Goal: Task Accomplishment & Management: Manage account settings

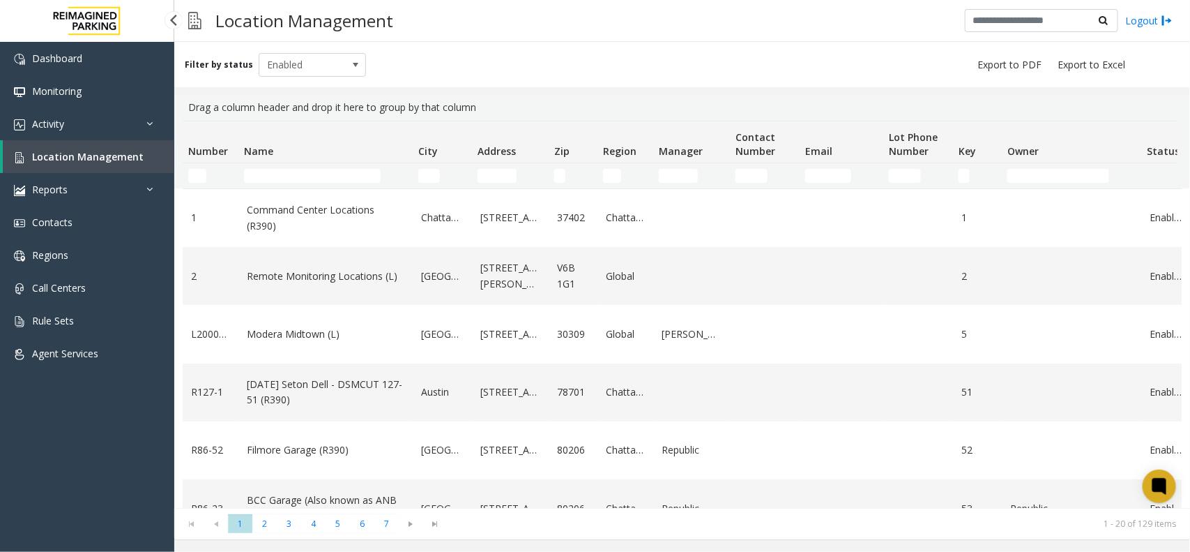
click at [99, 443] on div "Dashboard Monitoring Activity Daily Activity Lane Activity Agent Activity Quali…" at bounding box center [87, 296] width 174 height 508
click at [324, 172] on input "Name Filter" at bounding box center [312, 176] width 137 height 14
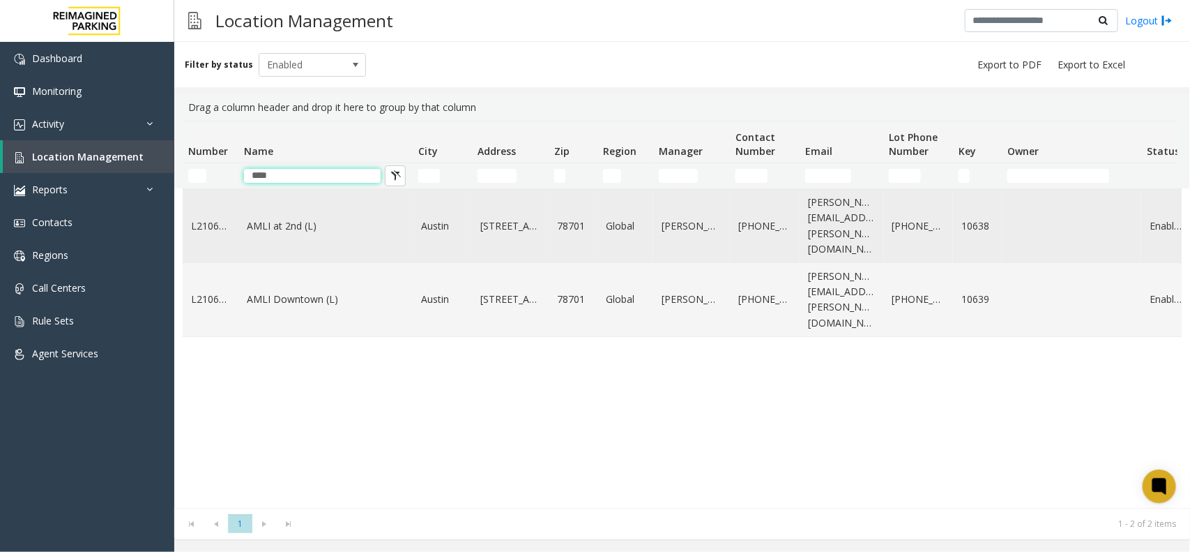
type input "****"
click at [295, 220] on link "AMLI at 2nd (L)" at bounding box center [326, 225] width 158 height 15
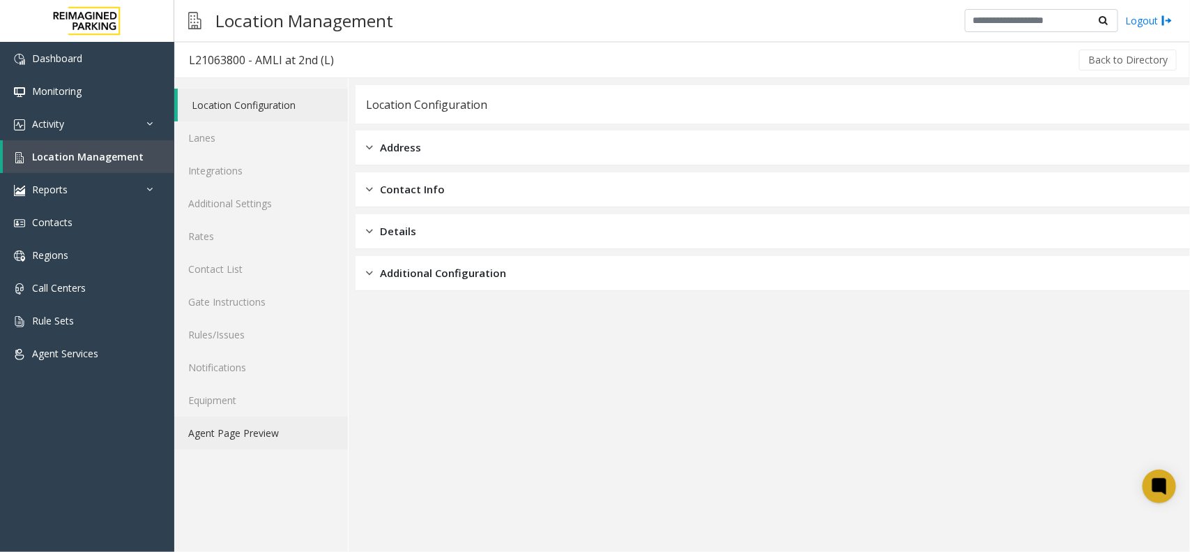
click at [238, 429] on link "Agent Page Preview" at bounding box center [261, 432] width 174 height 33
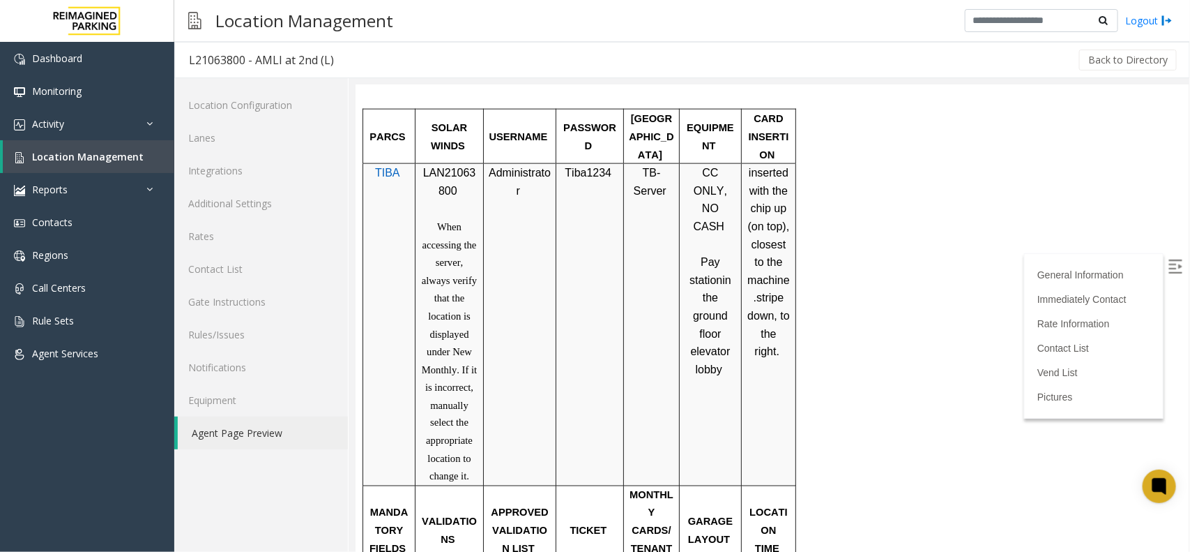
scroll to position [872, 0]
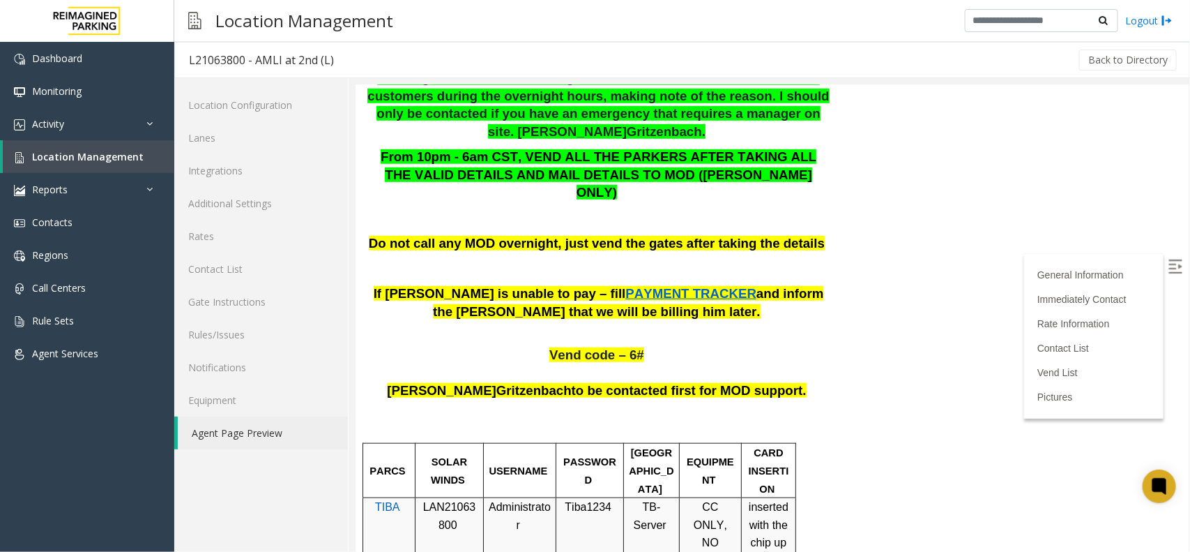
scroll to position [523, 0]
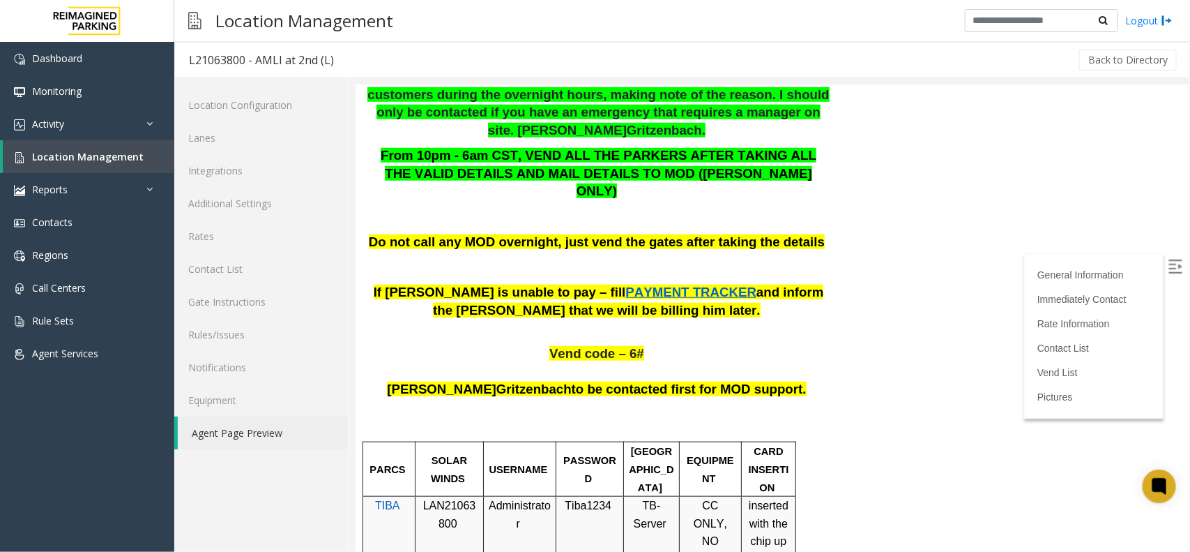
click at [454, 499] on span "LAN21063800" at bounding box center [449, 514] width 53 height 30
click at [450, 499] on span "LAN21063800" at bounding box center [449, 514] width 53 height 30
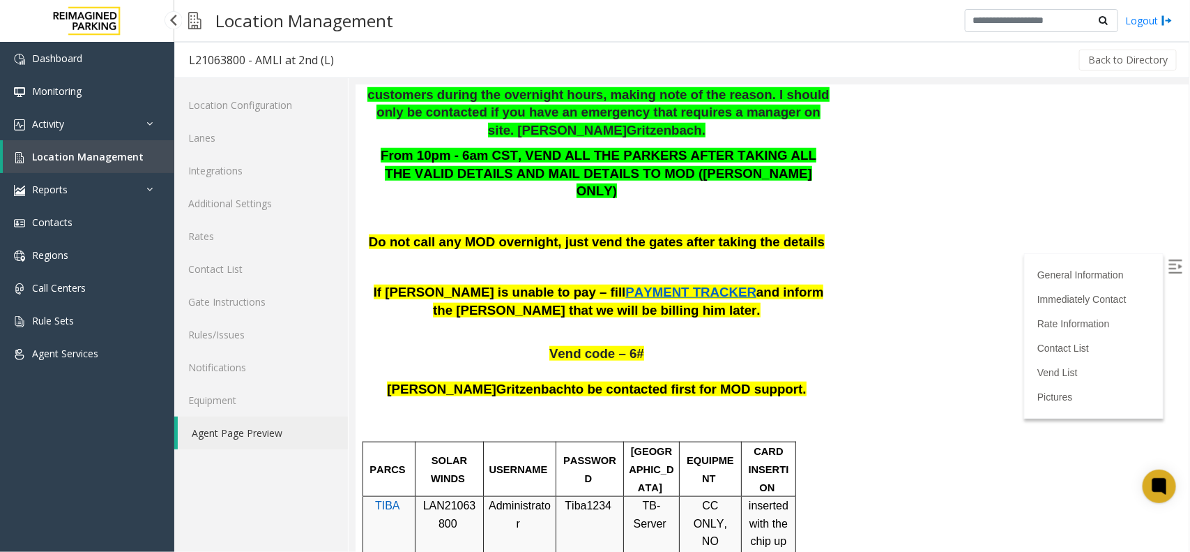
click at [115, 161] on span "Location Management" at bounding box center [88, 156] width 112 height 13
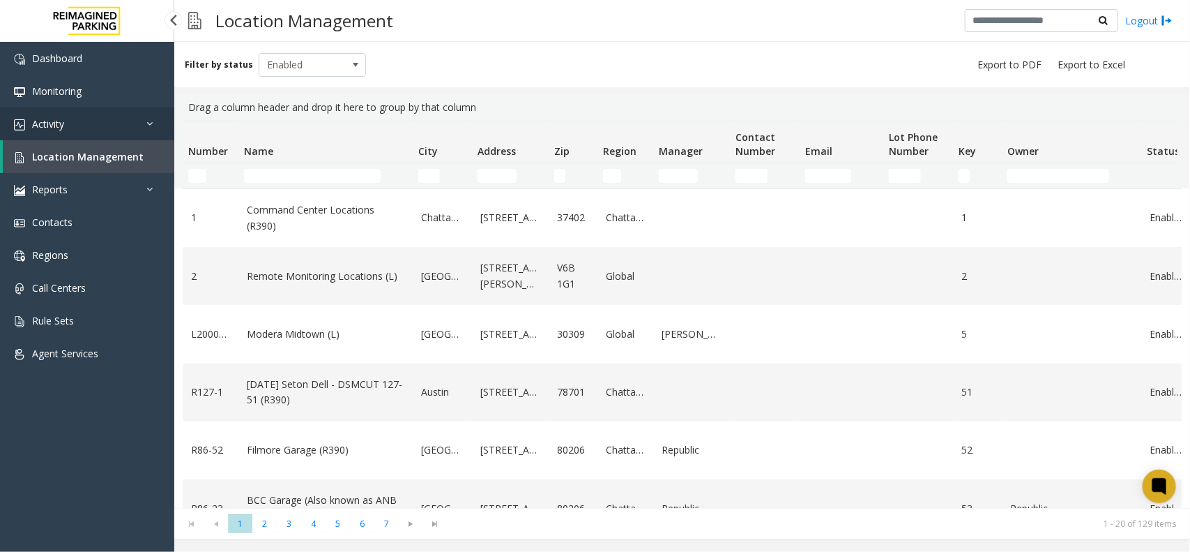
click at [144, 130] on link "Activity" at bounding box center [87, 123] width 174 height 33
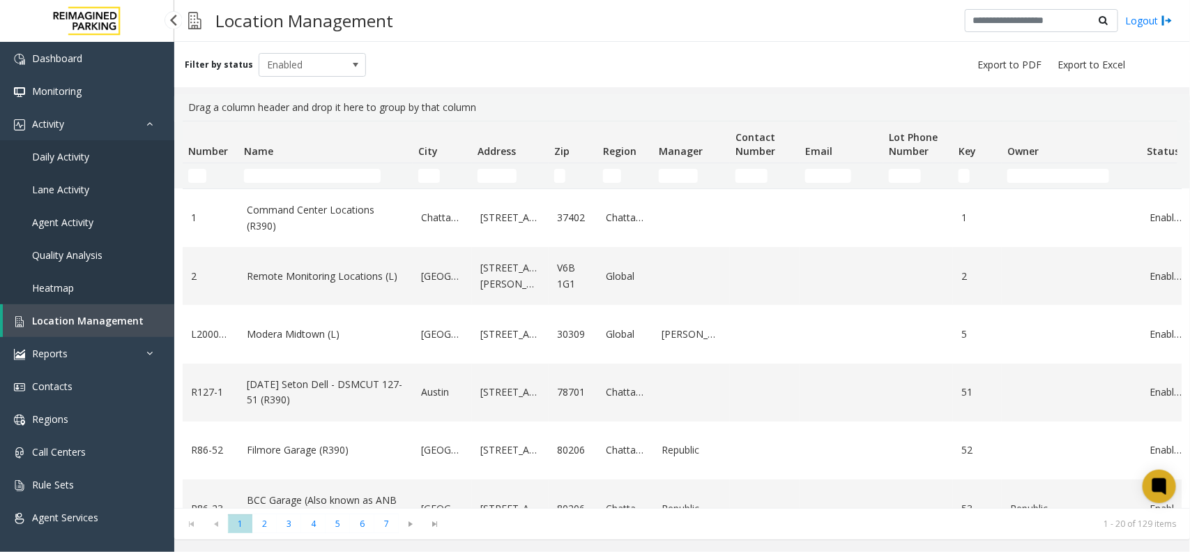
click at [68, 151] on span "Daily Activity" at bounding box center [60, 156] width 57 height 13
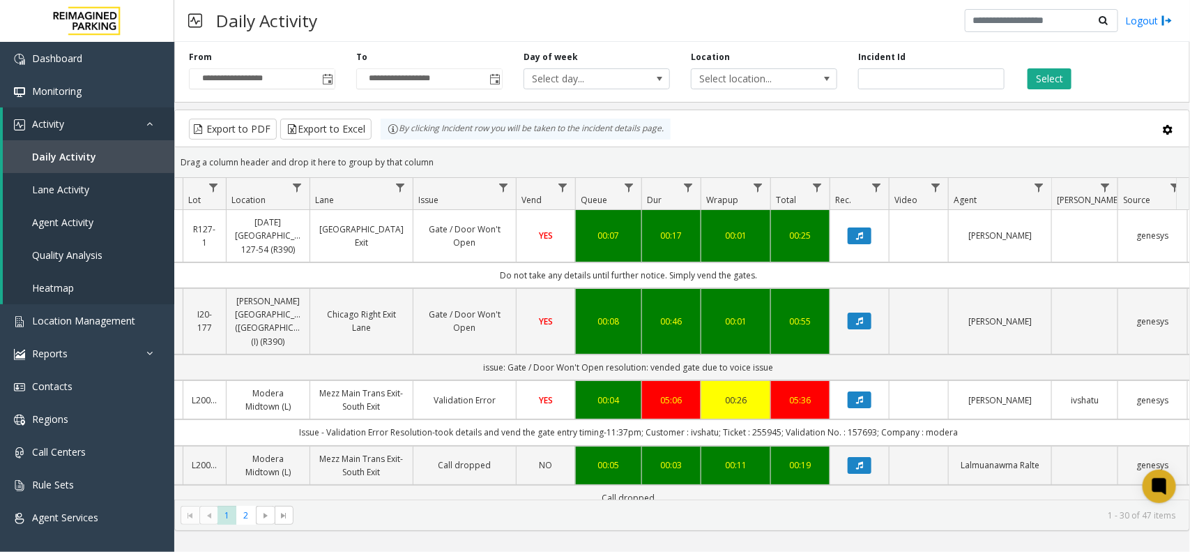
scroll to position [0, 253]
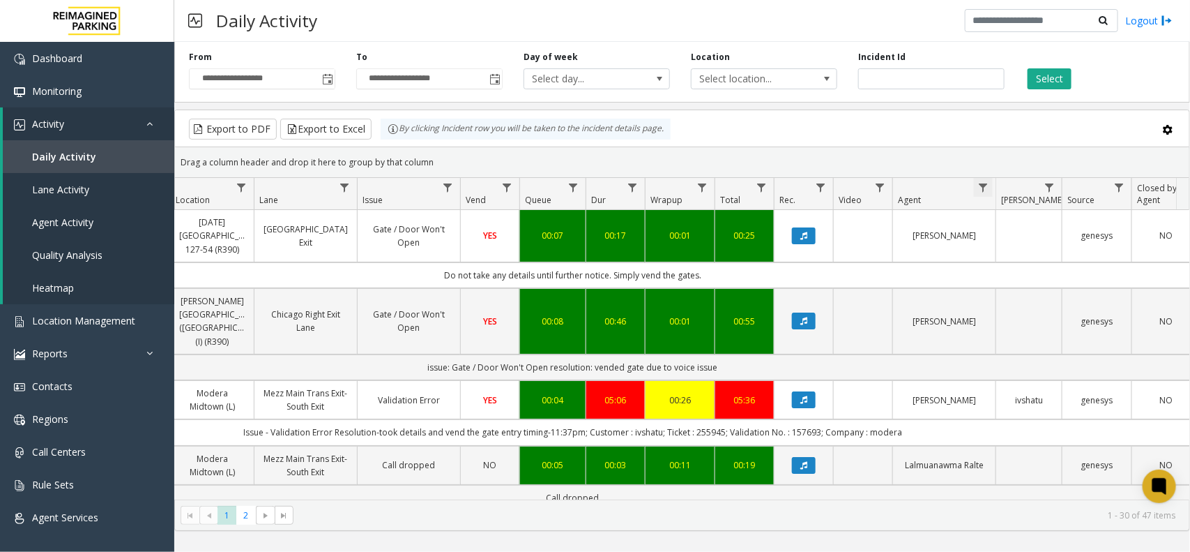
click at [985, 190] on span "Data table" at bounding box center [983, 187] width 11 height 11
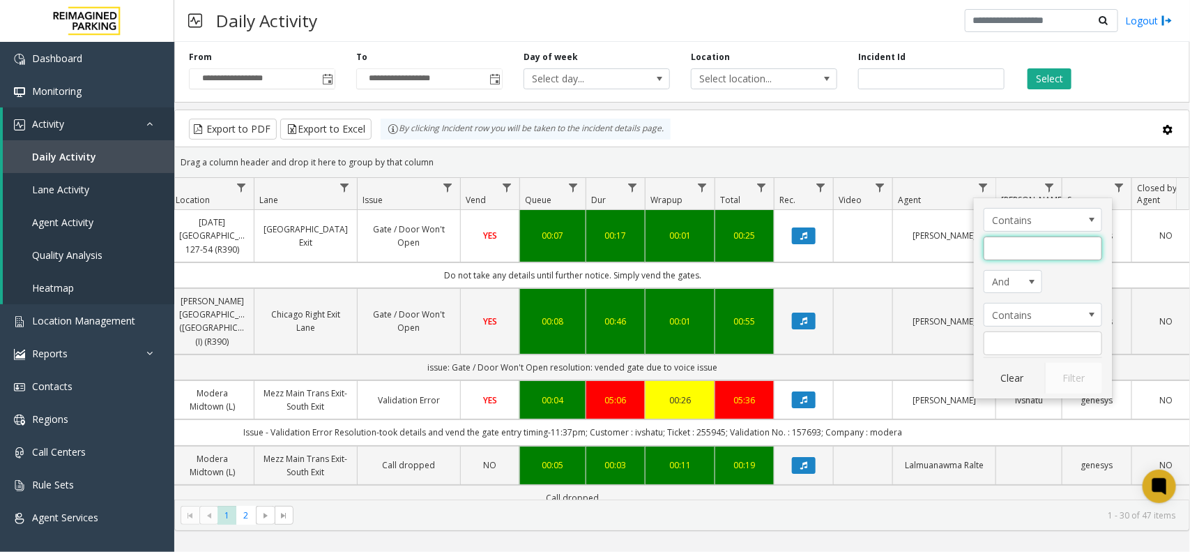
click at [1030, 255] on input "Agent Filter" at bounding box center [1043, 248] width 119 height 24
type input "*****"
click button "Filter" at bounding box center [1073, 378] width 57 height 31
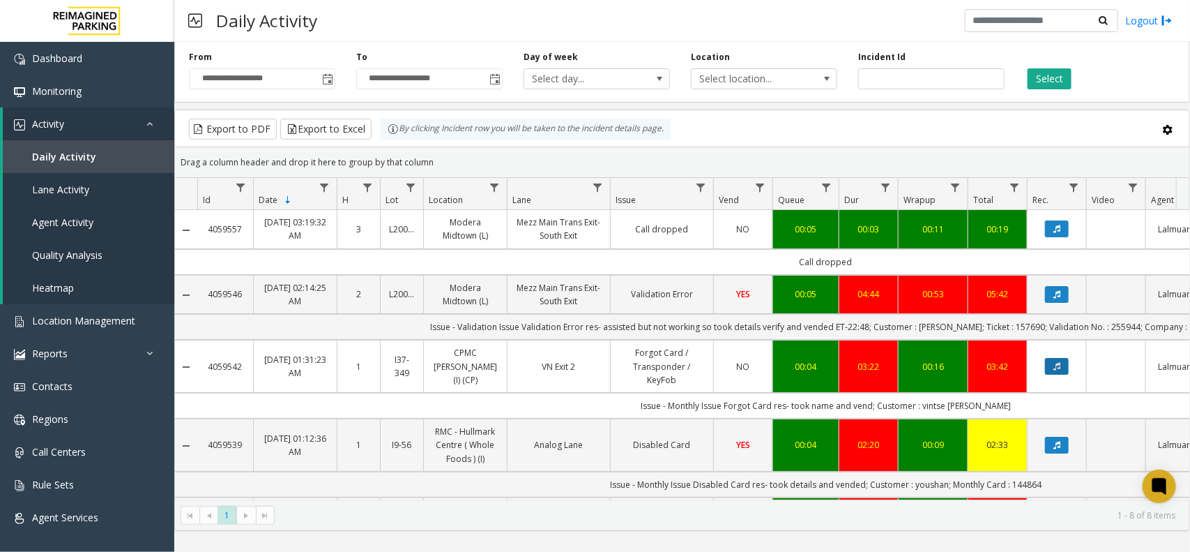
click at [1064, 365] on button "Data table" at bounding box center [1057, 366] width 24 height 17
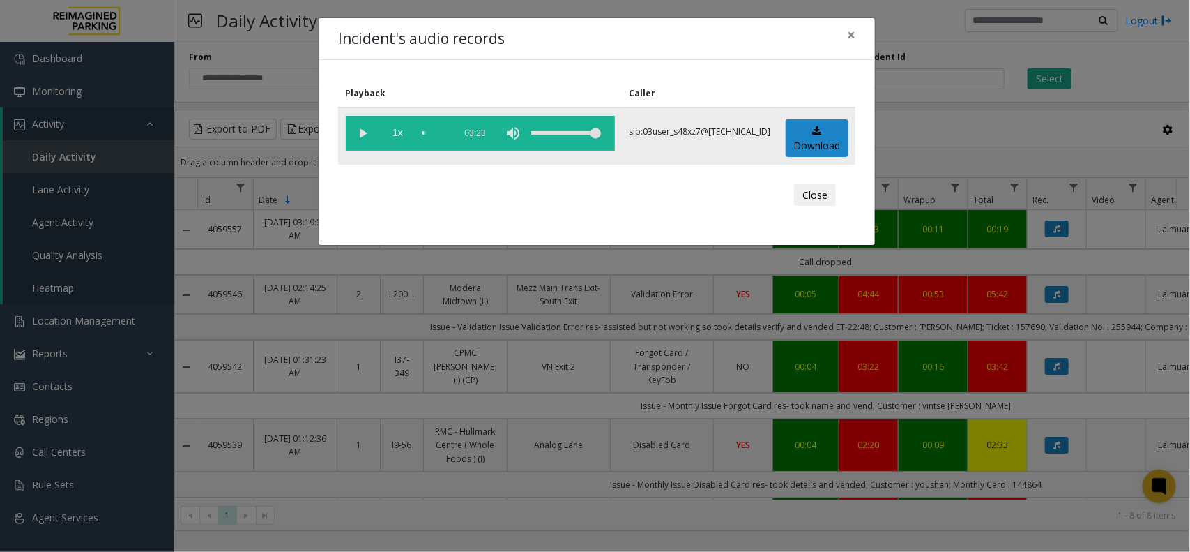
click at [361, 136] on vg-play-pause at bounding box center [363, 133] width 35 height 35
click at [837, 509] on div "Incident's audio records × Playback Caller 1x 03:23 sip:03user_s48xz7@[TECHNICA…" at bounding box center [595, 276] width 1190 height 552
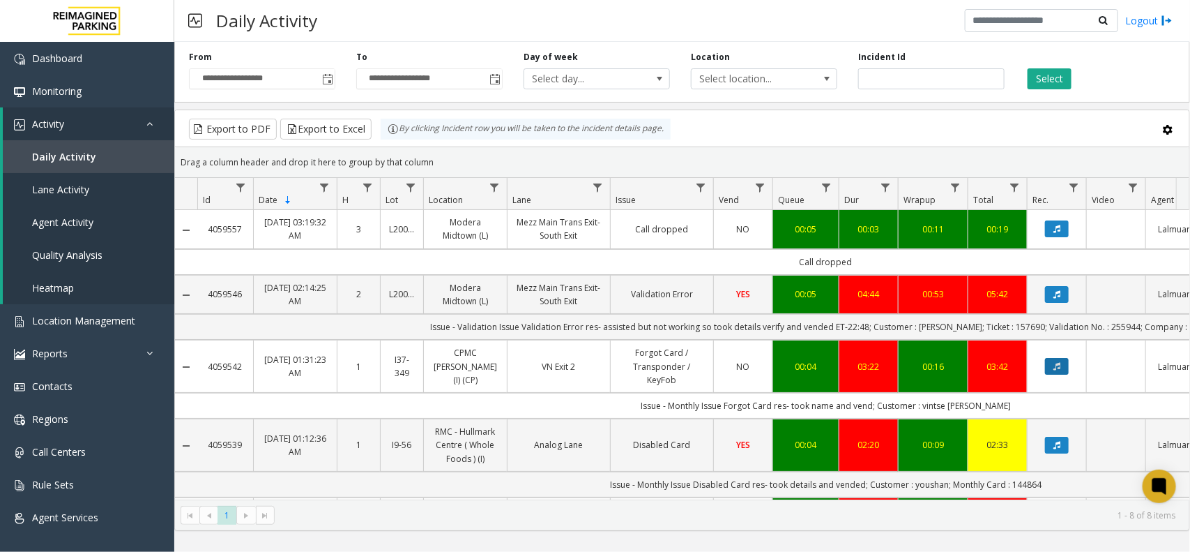
click at [1057, 375] on button "Data table" at bounding box center [1057, 366] width 24 height 17
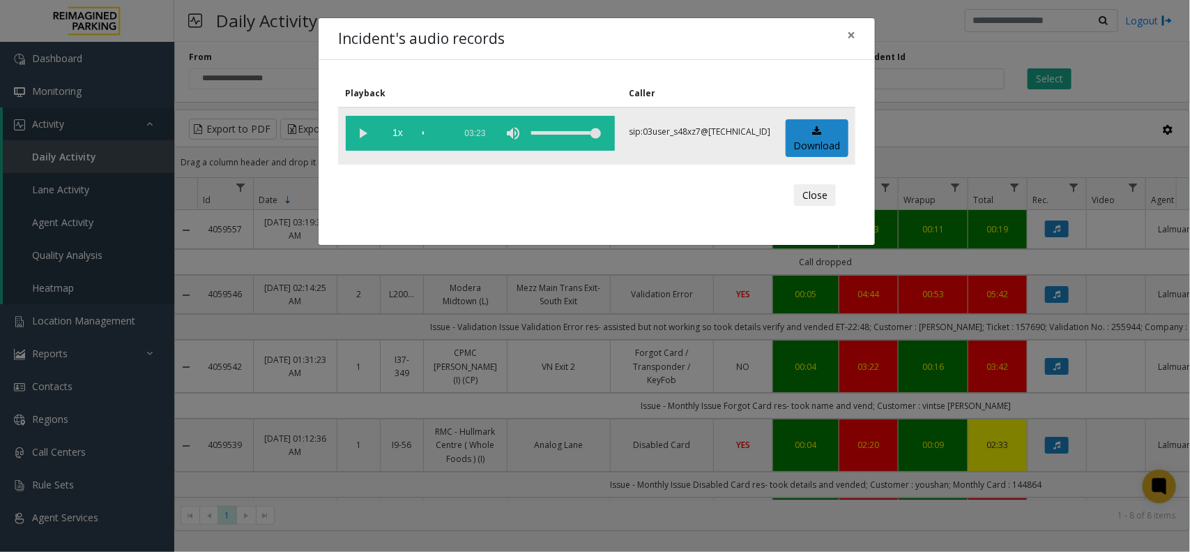
click at [361, 133] on vg-play-pause at bounding box center [363, 133] width 35 height 35
click at [424, 133] on div "scrub bar" at bounding box center [435, 133] width 25 height 35
click at [430, 133] on div "scrub bar" at bounding box center [435, 133] width 25 height 35
click at [829, 199] on button "Close" at bounding box center [815, 195] width 42 height 22
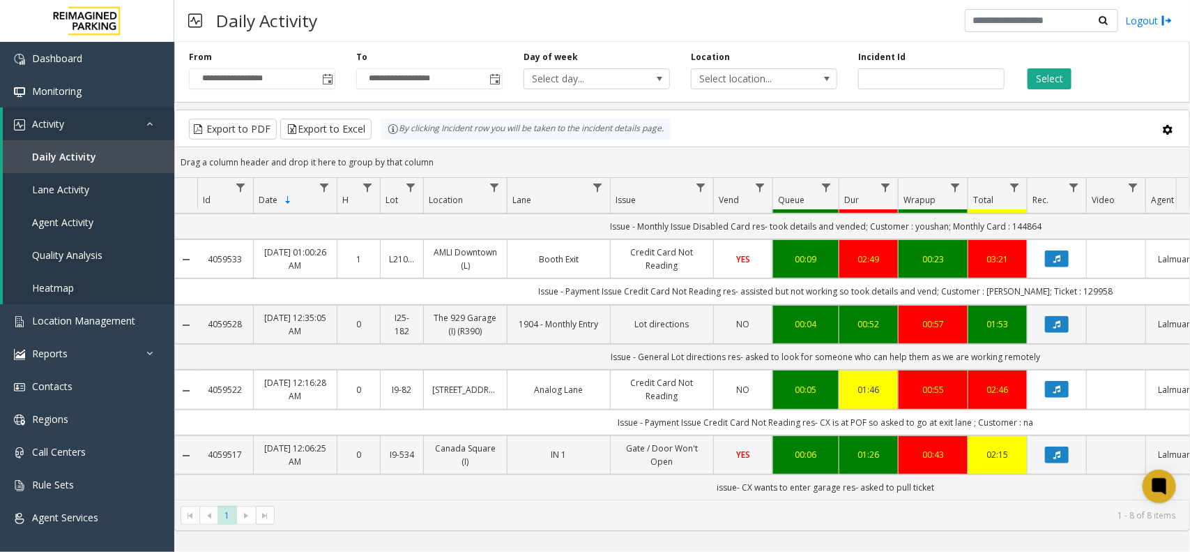
scroll to position [277, 0]
click at [319, 82] on span "Toggle popup" at bounding box center [326, 79] width 15 height 22
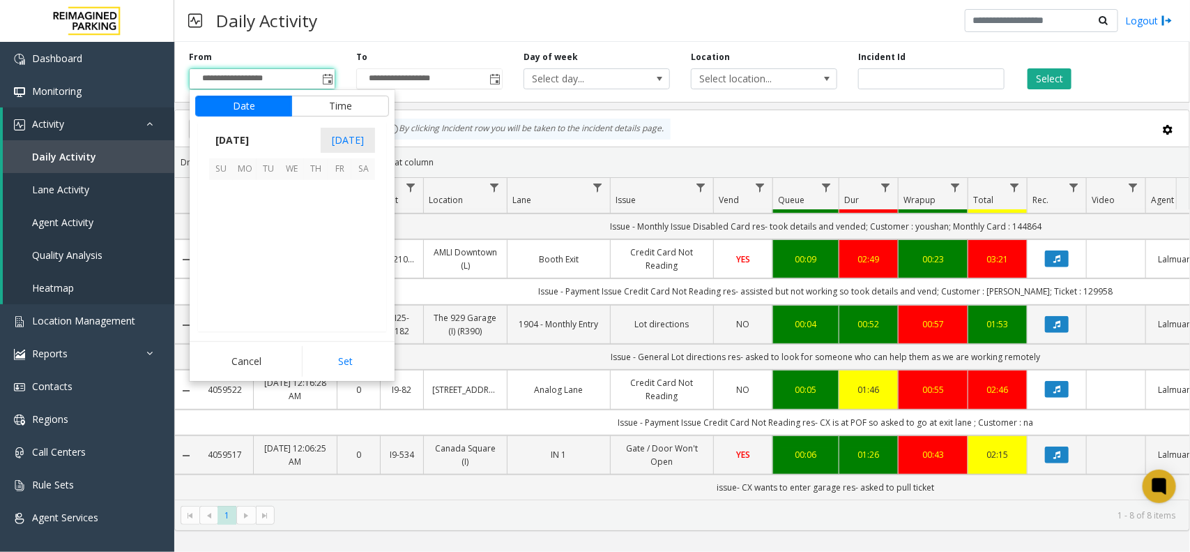
scroll to position [250023, 0]
click at [265, 264] on span "19" at bounding box center [269, 264] width 24 height 24
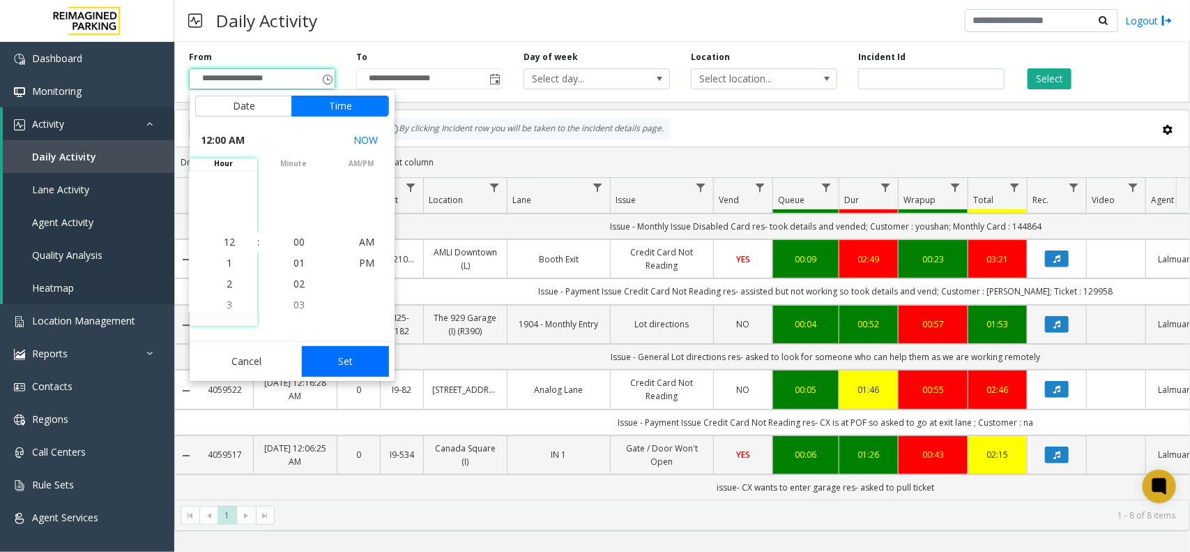
click at [331, 360] on button "Set" at bounding box center [346, 361] width 88 height 31
type input "**********"
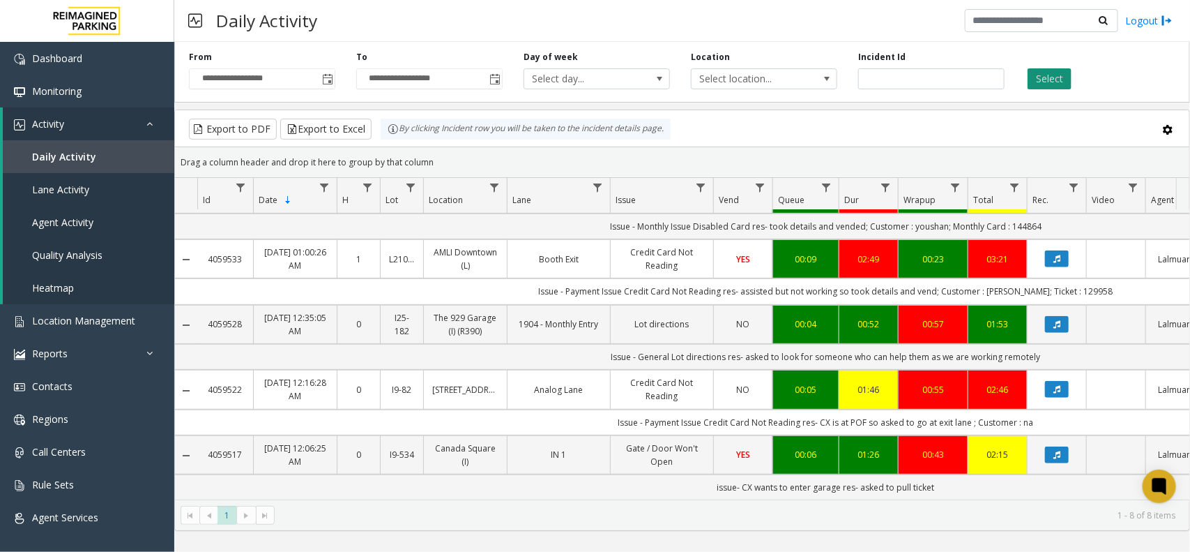
click at [1054, 80] on button "Select" at bounding box center [1050, 78] width 44 height 21
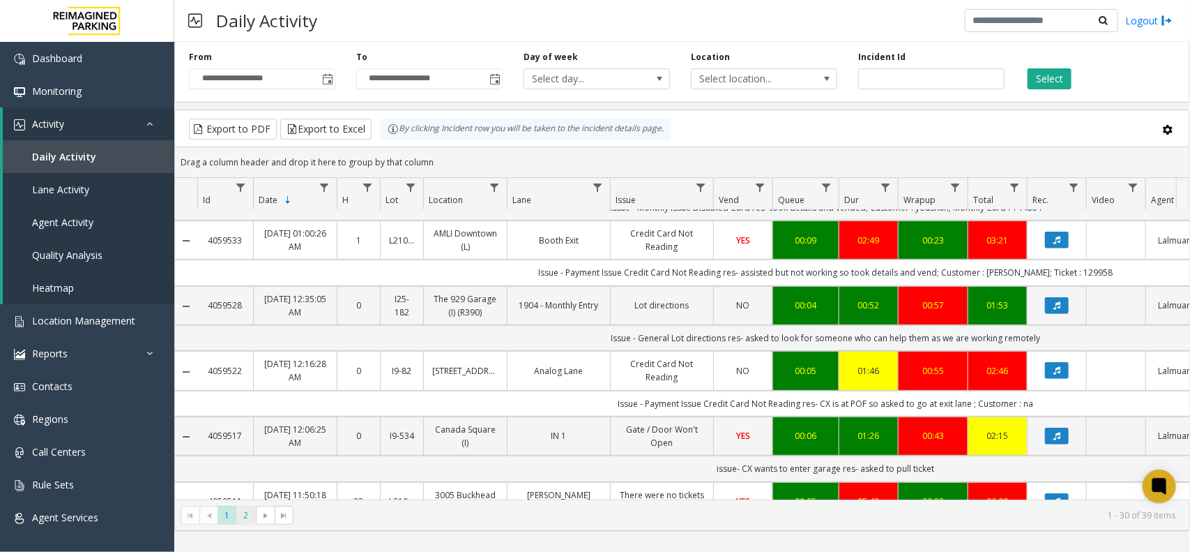
click at [243, 517] on span "2" at bounding box center [245, 515] width 19 height 19
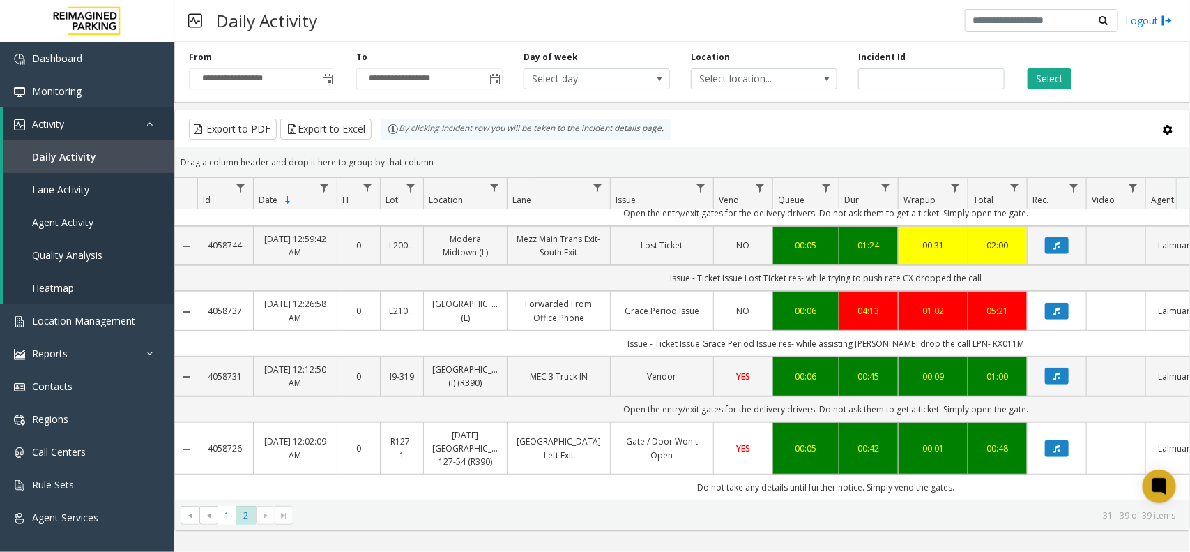
scroll to position [282, 0]
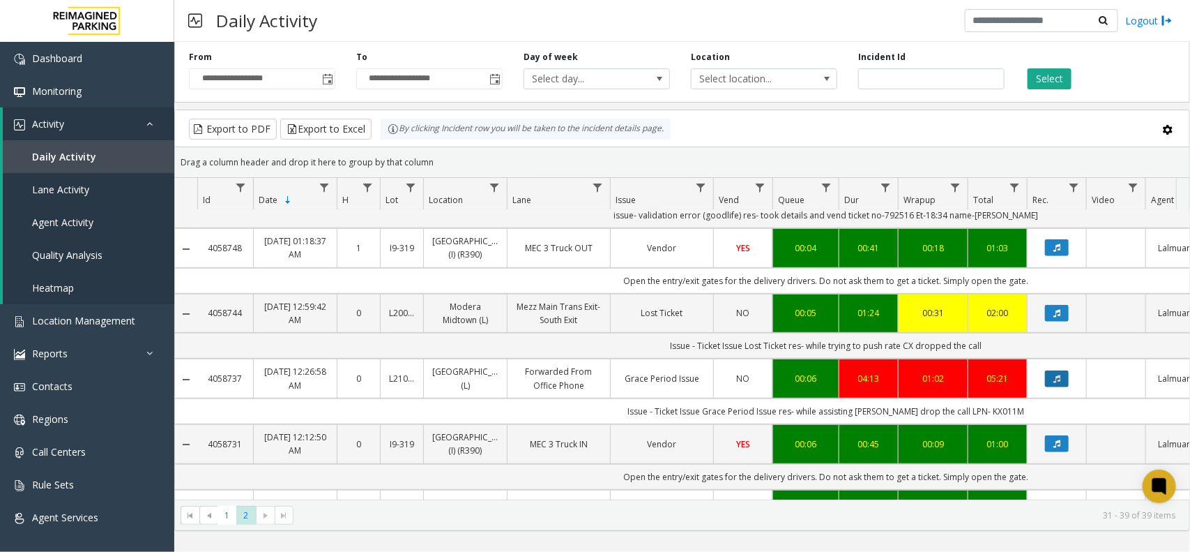
click at [1054, 375] on icon "Data table" at bounding box center [1057, 379] width 7 height 8
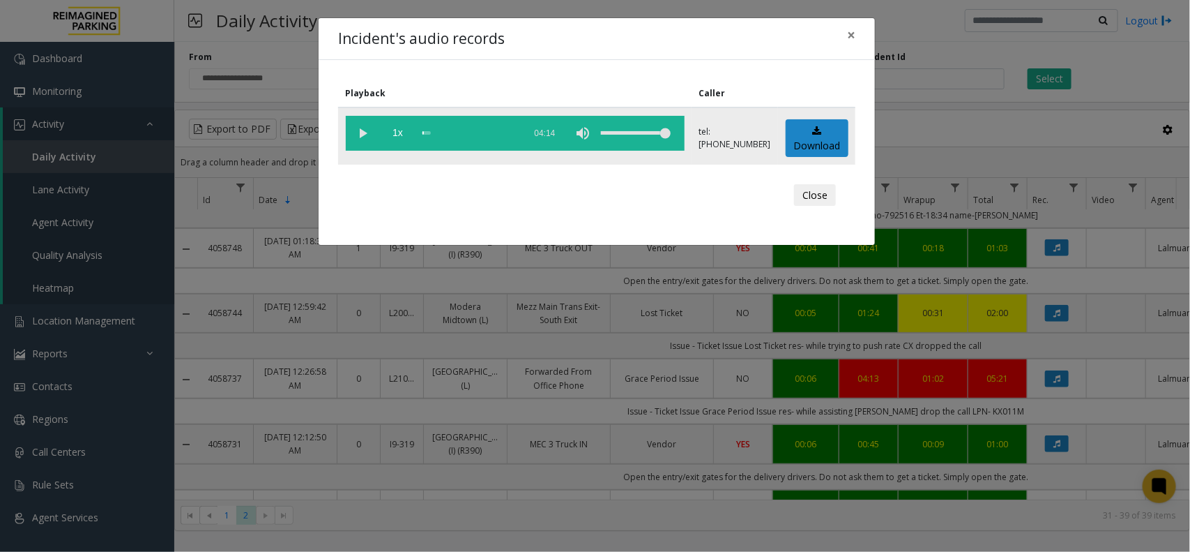
click at [361, 130] on vg-play-pause at bounding box center [363, 133] width 35 height 35
click at [847, 36] on span "×" at bounding box center [851, 35] width 8 height 20
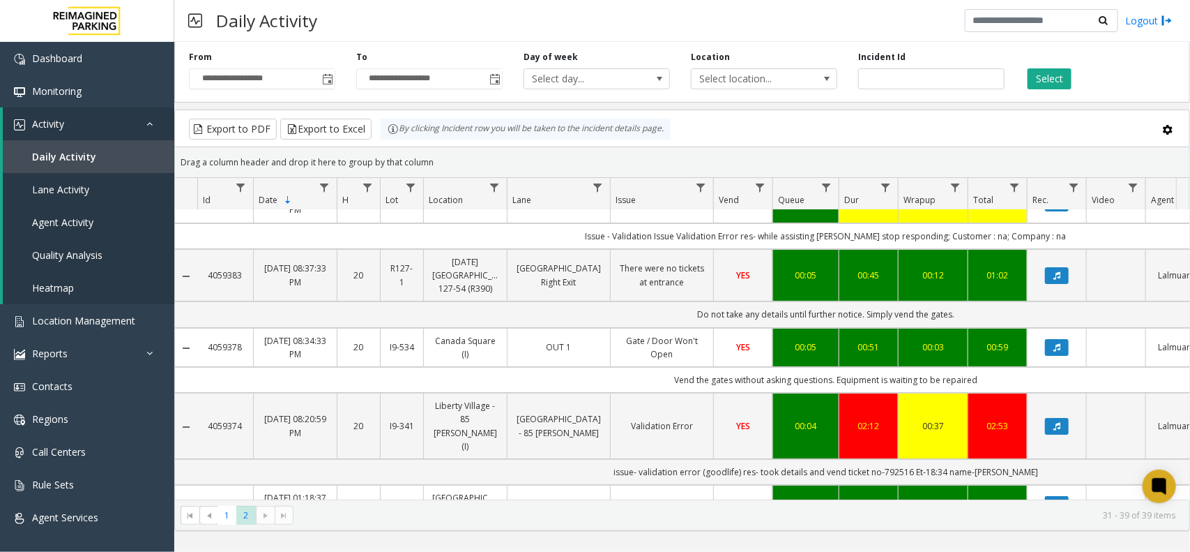
scroll to position [0, 0]
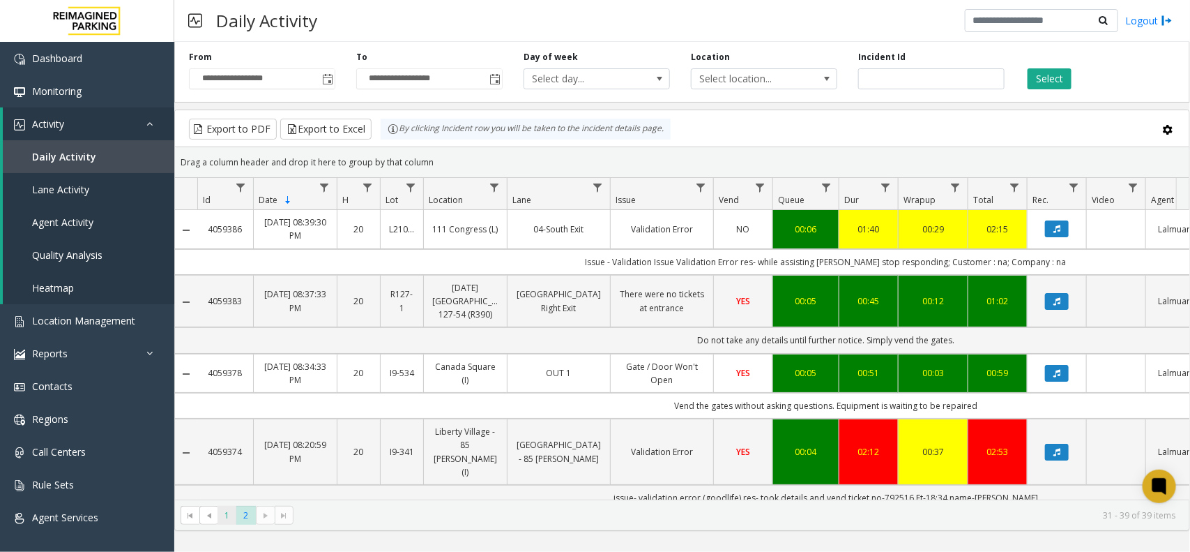
click at [220, 520] on span "1" at bounding box center [227, 515] width 19 height 19
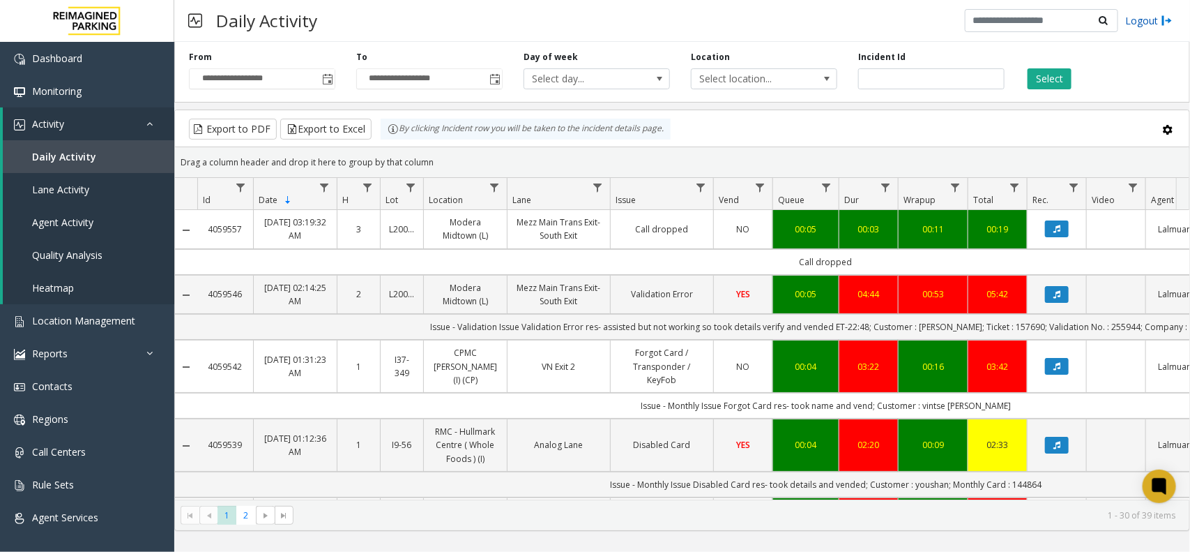
click at [1141, 15] on link "Logout" at bounding box center [1149, 20] width 47 height 15
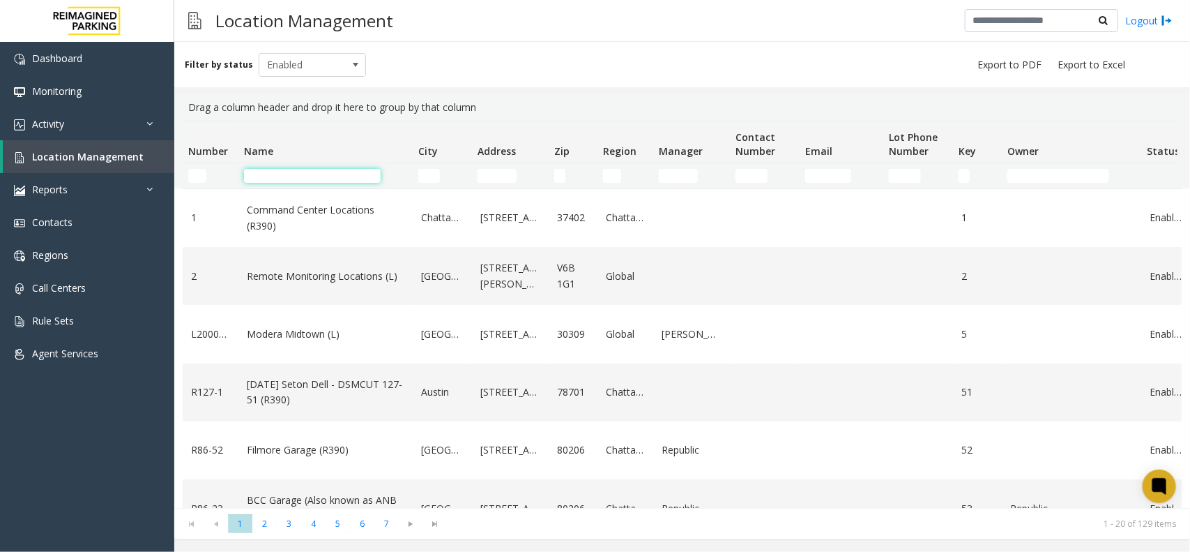
click at [273, 178] on input "Name Filter" at bounding box center [312, 176] width 137 height 14
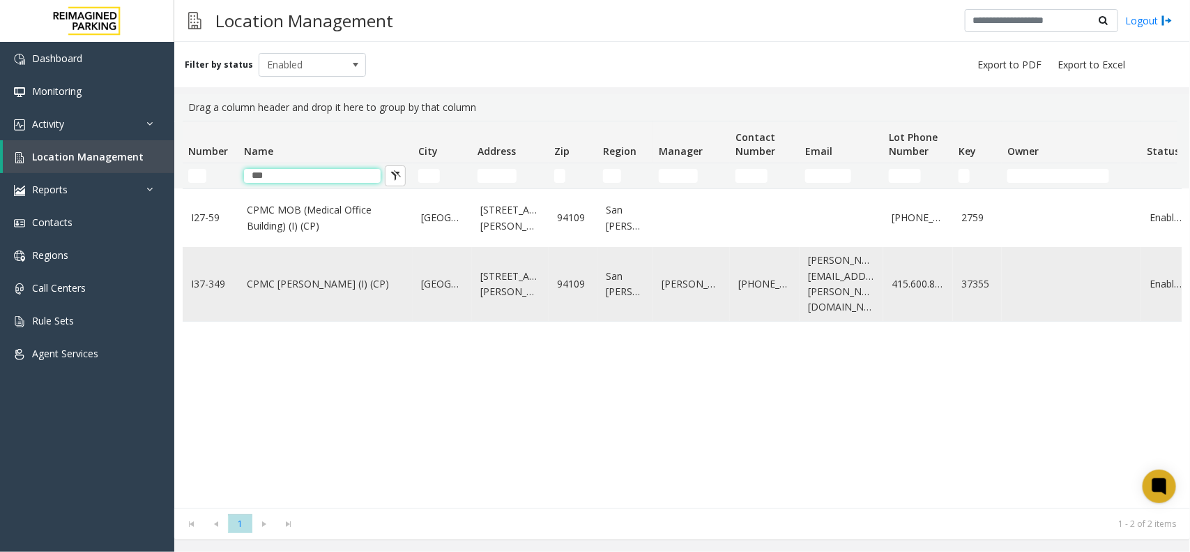
type input "***"
click at [279, 276] on link "CPMC [PERSON_NAME] (I) (CP)" at bounding box center [326, 283] width 158 height 15
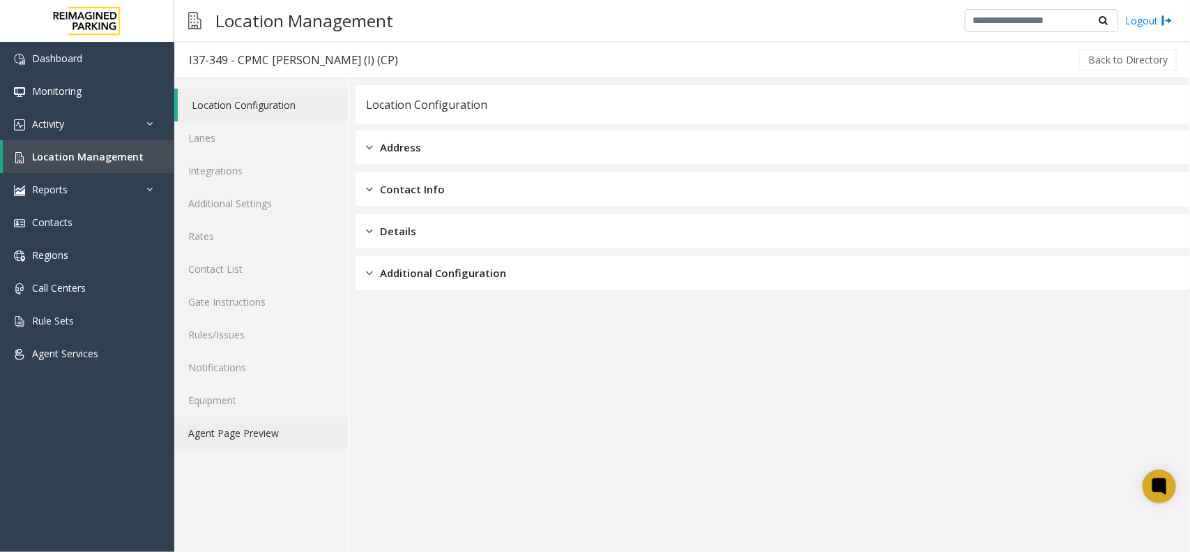
click at [297, 434] on link "Agent Page Preview" at bounding box center [261, 432] width 174 height 33
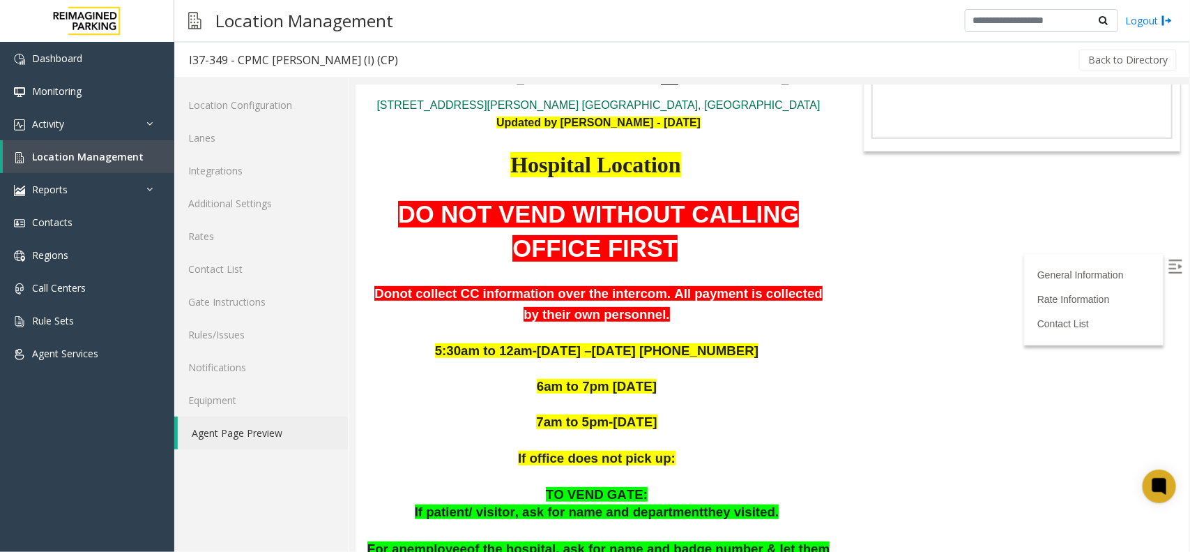
scroll to position [174, 0]
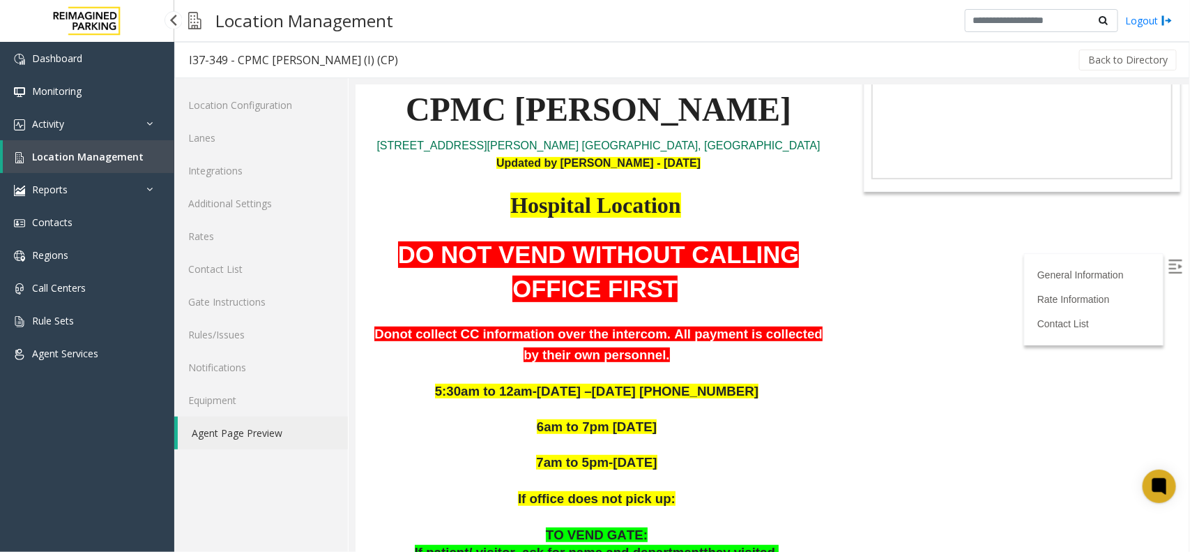
click at [137, 165] on link "Location Management" at bounding box center [89, 156] width 172 height 33
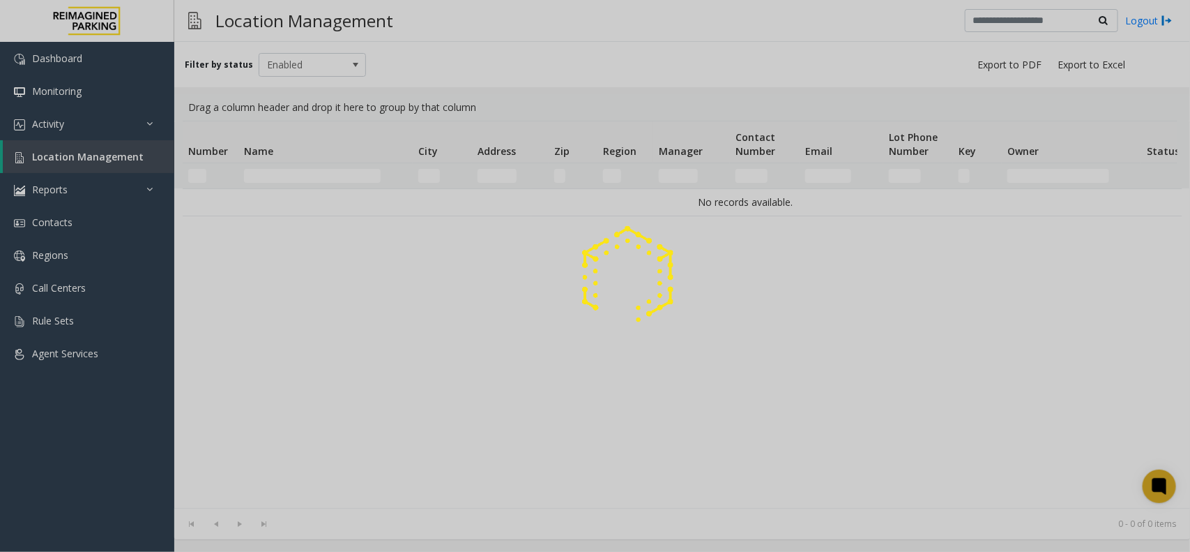
click at [282, 173] on div at bounding box center [595, 276] width 1190 height 552
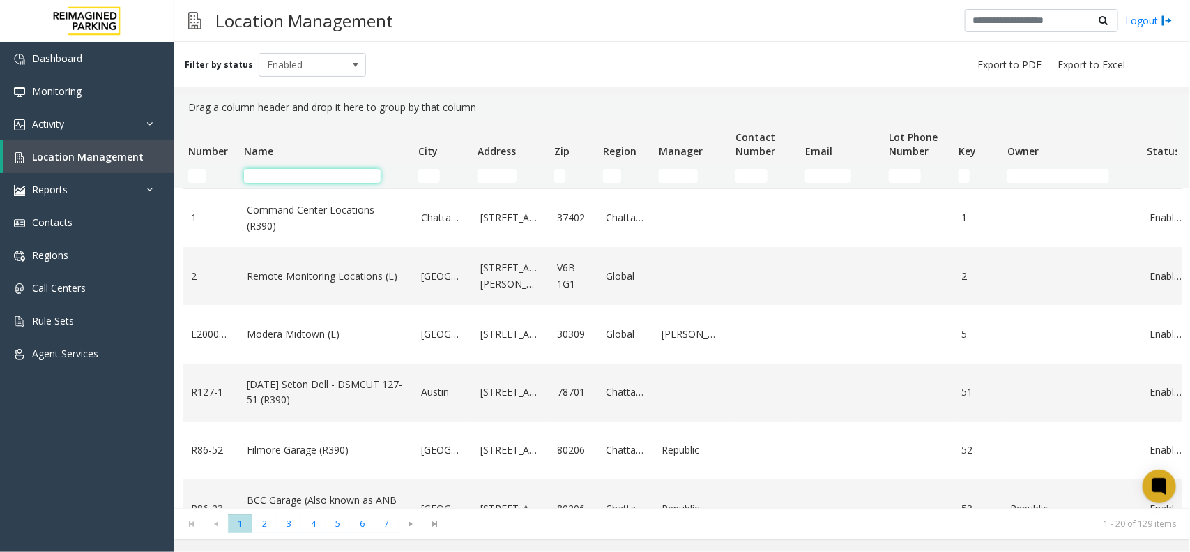
click at [282, 173] on input "Name Filter" at bounding box center [312, 176] width 137 height 14
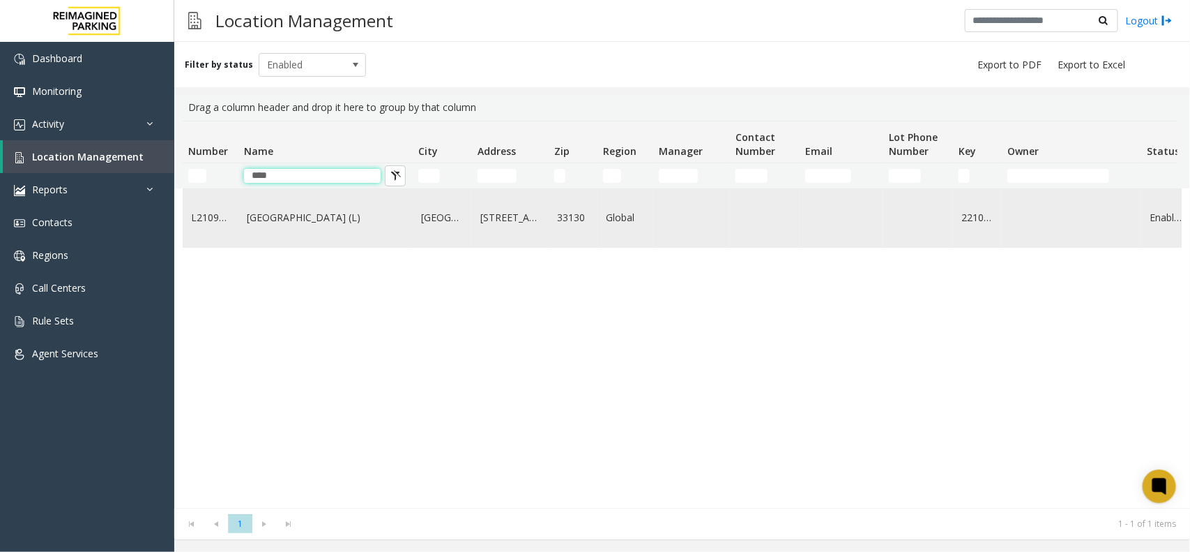
type input "****"
click at [272, 217] on link "[GEOGRAPHIC_DATA] (L)" at bounding box center [326, 217] width 158 height 15
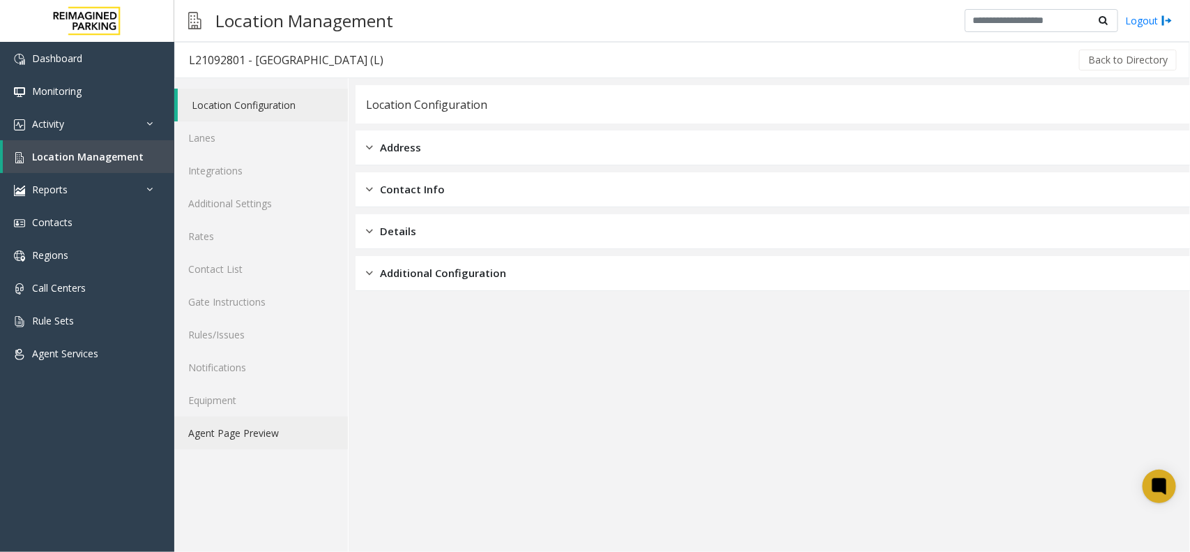
click at [281, 440] on link "Agent Page Preview" at bounding box center [261, 432] width 174 height 33
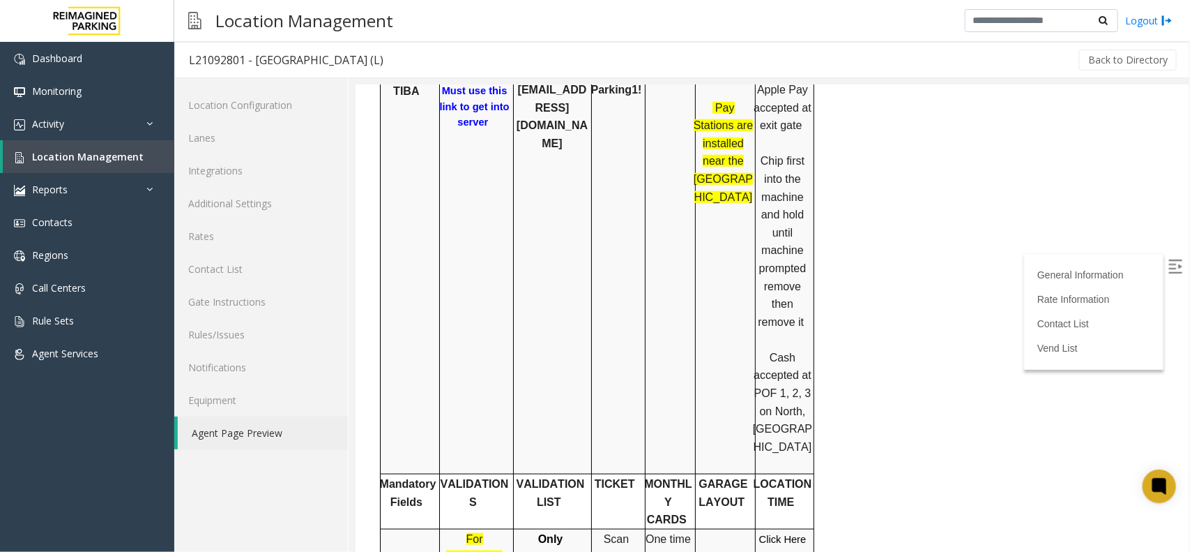
scroll to position [610, 0]
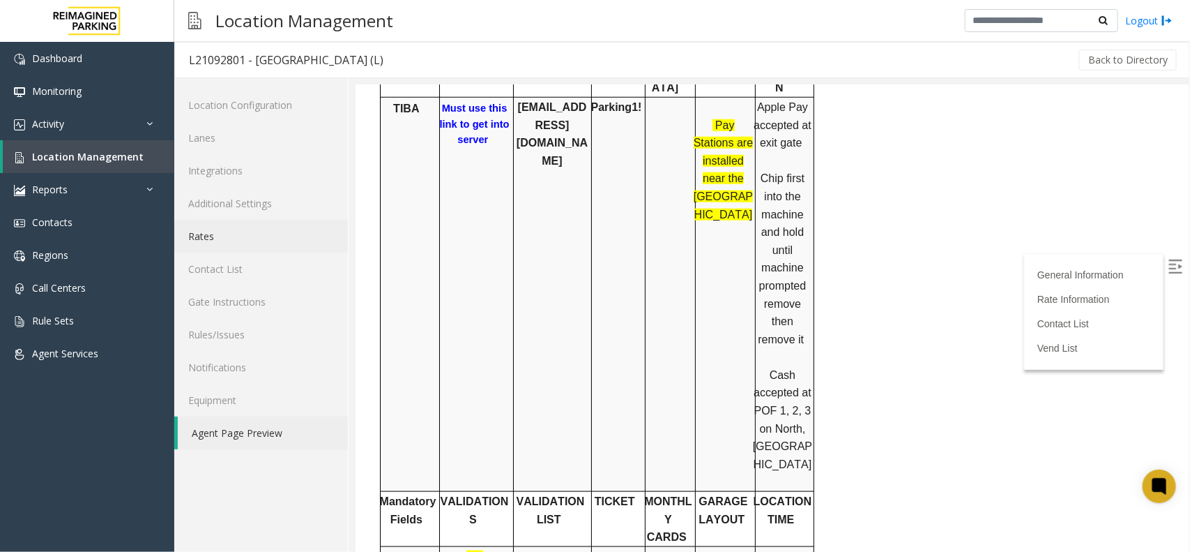
click at [201, 242] on link "Rates" at bounding box center [261, 236] width 174 height 33
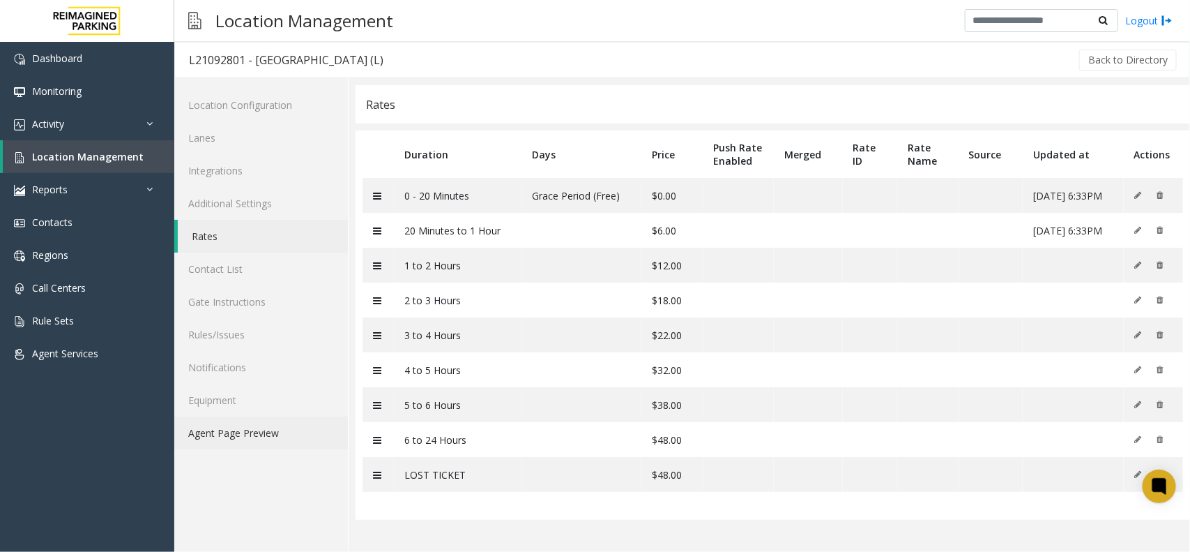
click at [269, 430] on link "Agent Page Preview" at bounding box center [261, 432] width 174 height 33
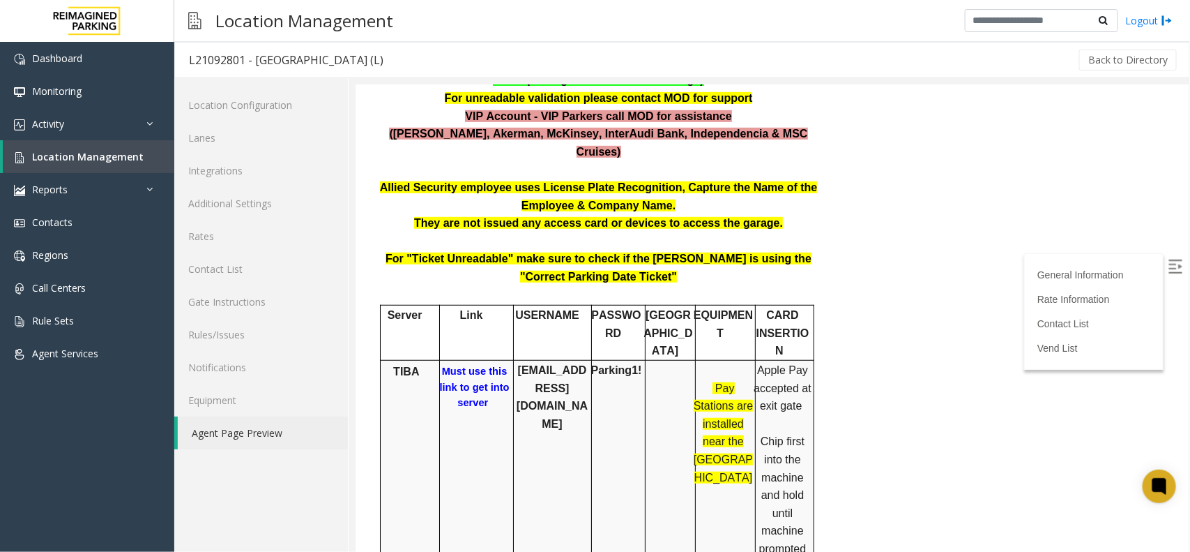
scroll to position [349, 0]
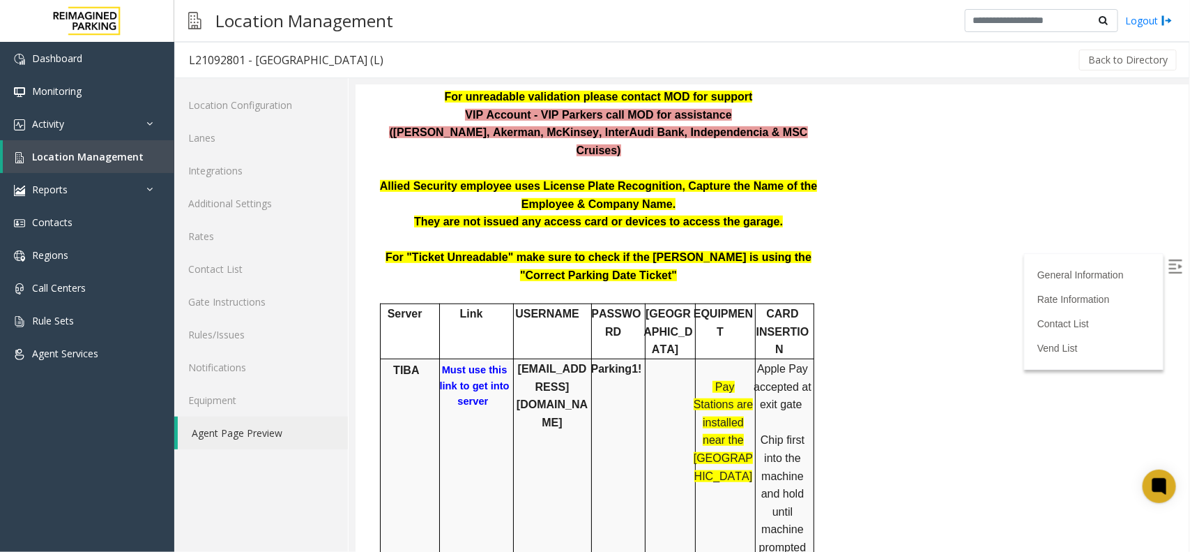
click at [478, 363] on b "Must use this link to get into server" at bounding box center [474, 384] width 70 height 43
click at [465, 363] on b "Must use this link to get into server" at bounding box center [474, 384] width 70 height 43
click at [543, 362] on b "bccparking@reefparking.com" at bounding box center [551, 395] width 71 height 66
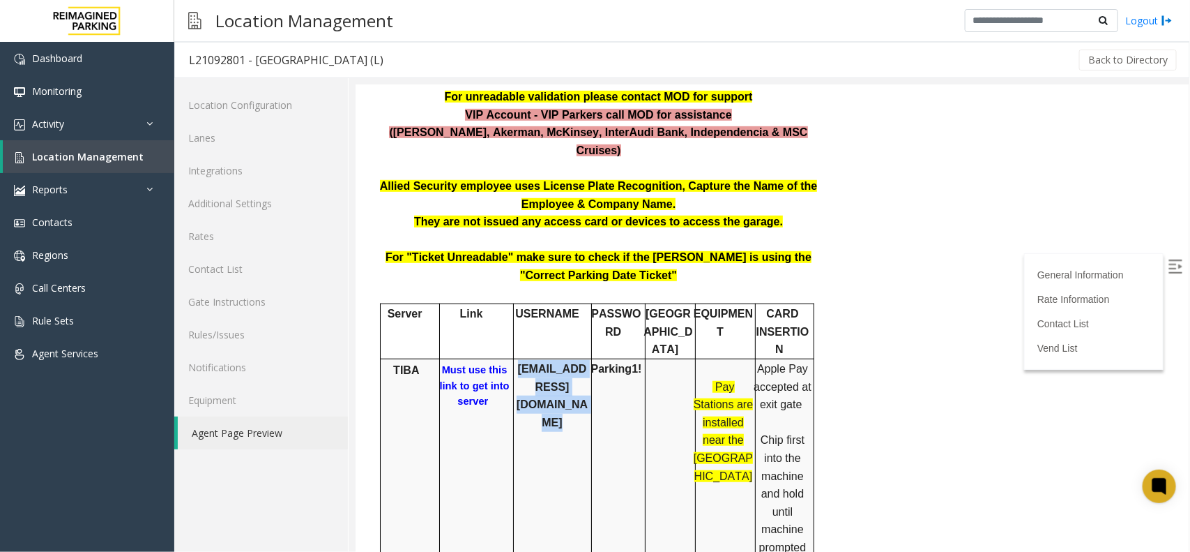
copy b "bccparking@reefparking.com"
click at [622, 362] on b "Parking1!" at bounding box center [616, 368] width 51 height 12
copy b "Parking1!"
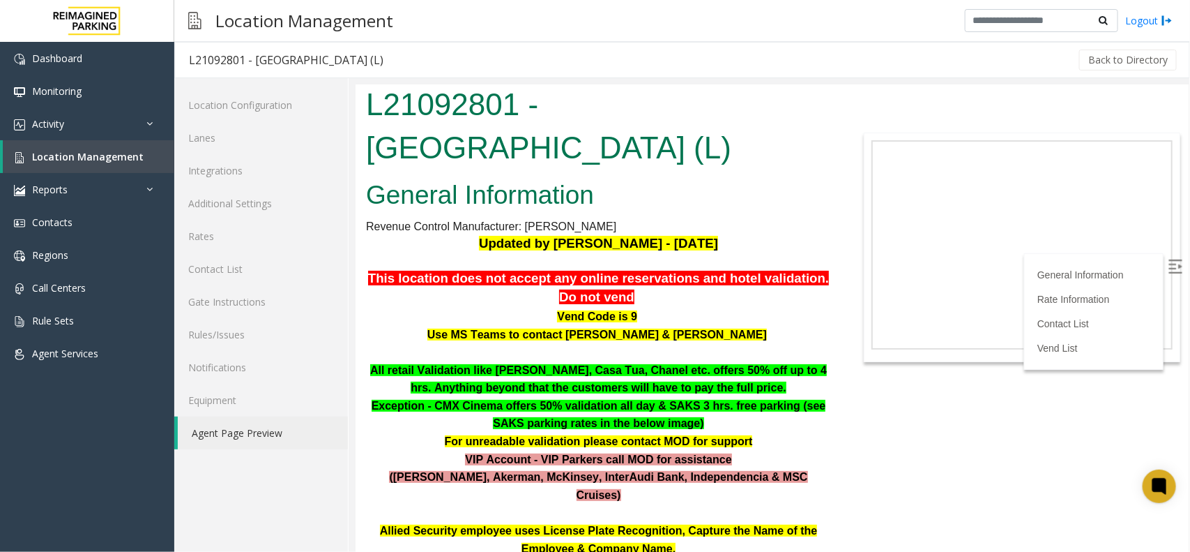
scroll to position [0, 0]
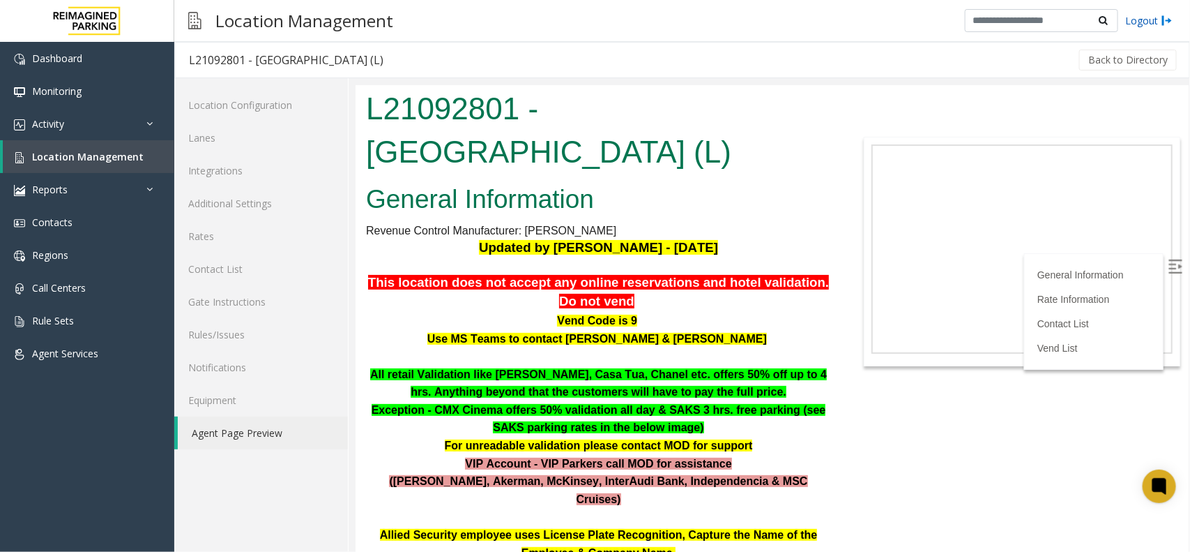
click at [1140, 23] on link "Logout" at bounding box center [1149, 20] width 47 height 15
